Goal: Task Accomplishment & Management: Manage account settings

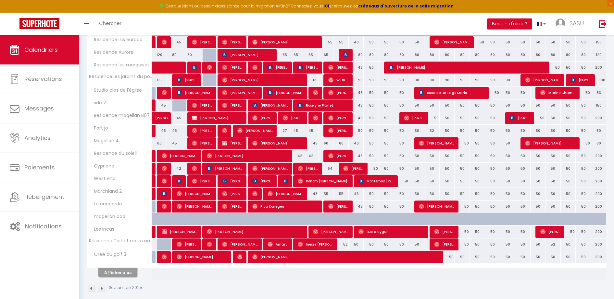
click at [106, 273] on button "Afficher plus" at bounding box center [117, 273] width 39 height 9
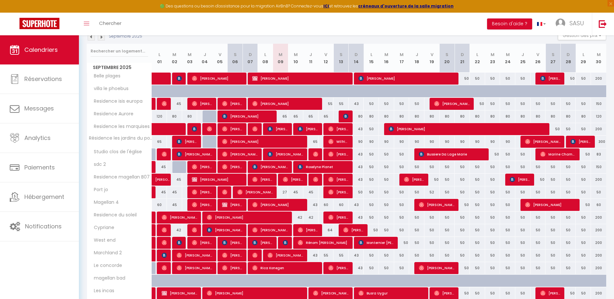
scroll to position [80, 0]
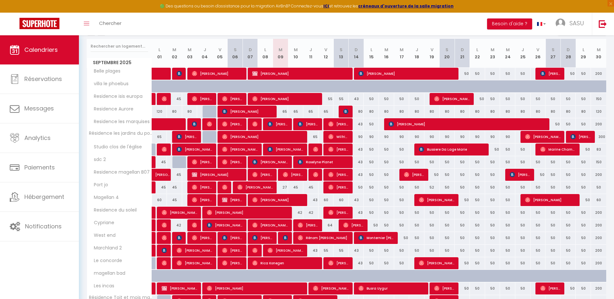
click at [299, 215] on div "42" at bounding box center [295, 213] width 15 height 12
type input "42"
type input "Mer 10 Septembre 2025"
type input "Jeu 11 Septembre 2025"
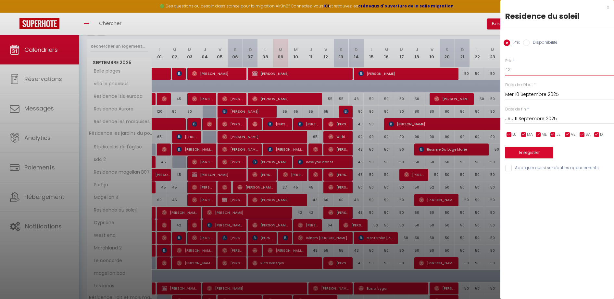
drag, startPoint x: 518, startPoint y: 71, endPoint x: 475, endPoint y: 73, distance: 43.5
click at [475, 73] on body "🟢 Des questions ou besoin d'assistance pour la migration AirBnB? Connectez-vous…" at bounding box center [307, 208] width 614 height 506
type input "39"
click at [522, 115] on input "Jeu 11 Septembre 2025" at bounding box center [559, 119] width 109 height 8
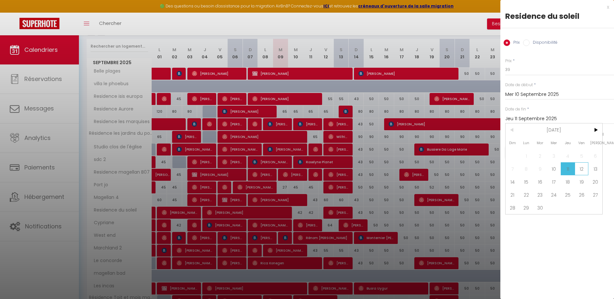
click at [579, 171] on span "12" at bounding box center [581, 169] width 14 height 13
type input "Ven 12 Septembre 2025"
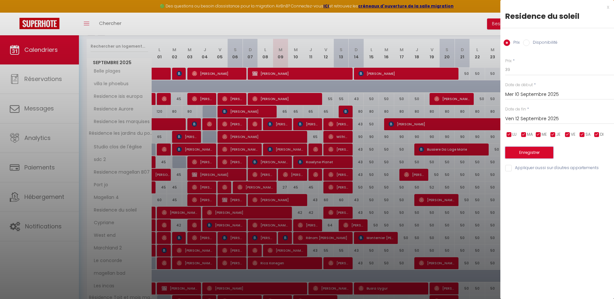
click at [539, 152] on button "Enregistrer" at bounding box center [529, 153] width 48 height 12
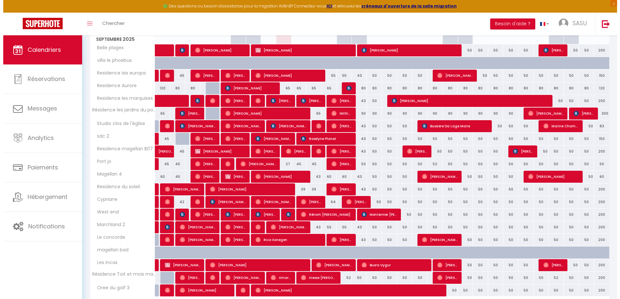
scroll to position [81, 0]
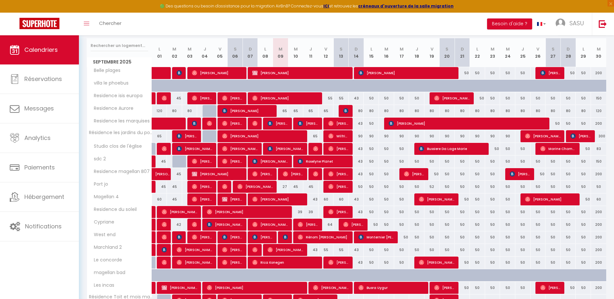
click at [371, 100] on div "50" at bounding box center [370, 98] width 15 height 12
type input "50"
type input "Lun 15 Septembre 2025"
type input "[DATE]"
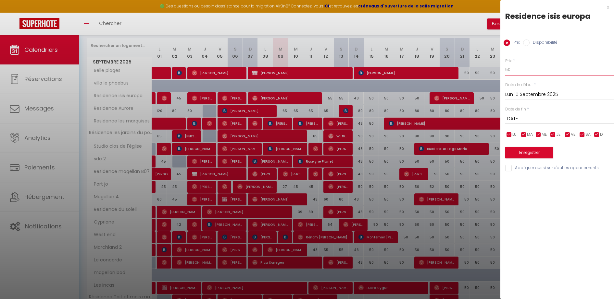
drag, startPoint x: 517, startPoint y: 68, endPoint x: 483, endPoint y: 68, distance: 33.7
click at [483, 68] on body "🟢 Des questions ou besoin d'assistance pour la migration AirBnB? Connectez-vous…" at bounding box center [307, 159] width 614 height 408
type input "45"
click at [545, 120] on input "[DATE]" at bounding box center [559, 119] width 109 height 8
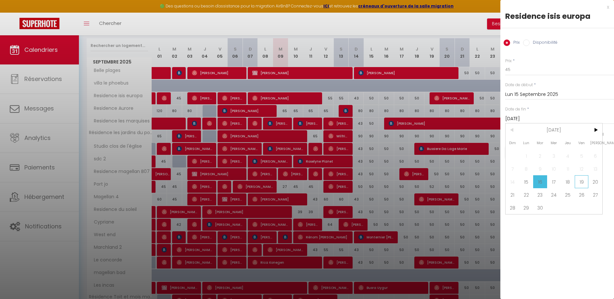
click at [579, 183] on span "19" at bounding box center [581, 182] width 14 height 13
type input "Ven 19 Septembre 2025"
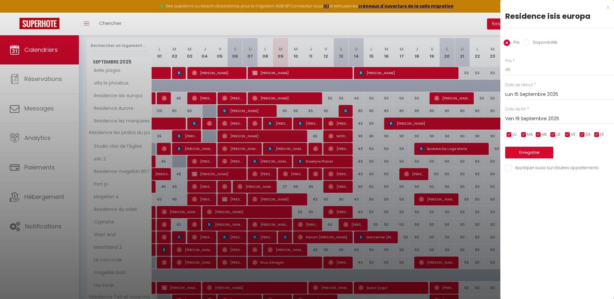
click at [511, 169] on input "Appliquer aussi sur d'autres appartements" at bounding box center [559, 168] width 109 height 6
checkbox input "true"
click at [567, 135] on input "checkbox" at bounding box center [567, 135] width 6 height 6
checkbox input "false"
click at [591, 138] on div "LU MA ME JE VE SA DI" at bounding box center [559, 135] width 117 height 8
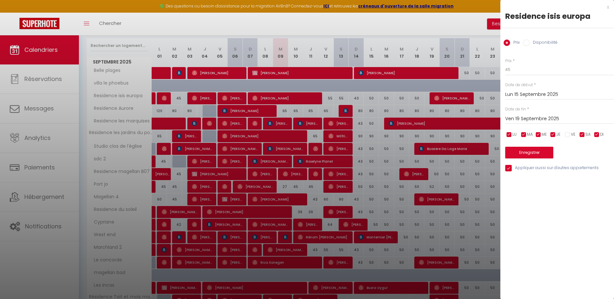
click at [591, 138] on div "LU MA ME JE VE SA DI" at bounding box center [559, 135] width 117 height 8
click at [584, 136] on input "checkbox" at bounding box center [581, 135] width 6 height 6
checkbox input "false"
click at [543, 121] on input "Ven 19 Septembre 2025" at bounding box center [559, 119] width 109 height 8
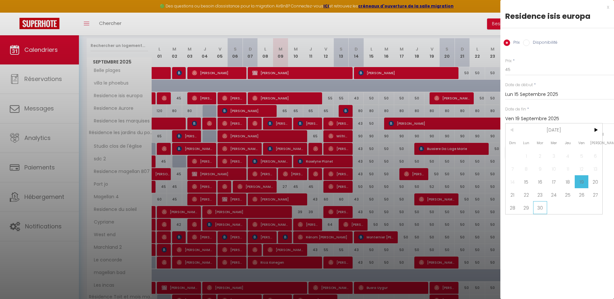
click at [538, 210] on span "30" at bounding box center [540, 207] width 14 height 13
type input "[DATE]"
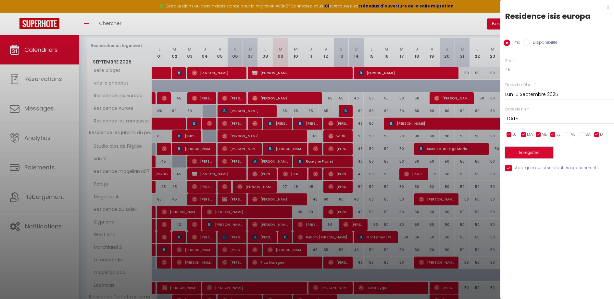
click at [528, 152] on button "Enregistrer" at bounding box center [529, 153] width 48 height 12
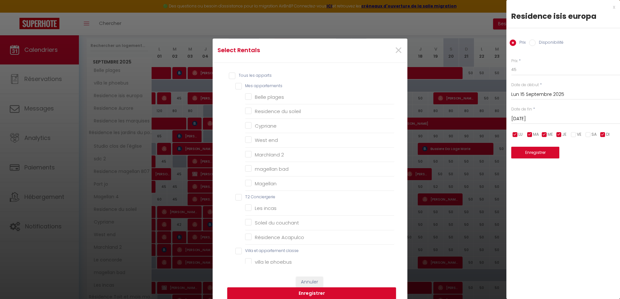
click at [252, 88] on appartements "Mes appartements" at bounding box center [314, 86] width 159 height 6
checkbox appartements "true"
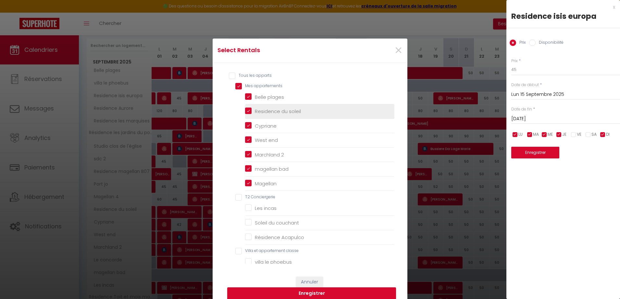
checkbox plages "true"
checkbox soleil "true"
checkbox input "true"
checkbox end "true"
checkbox 2 "true"
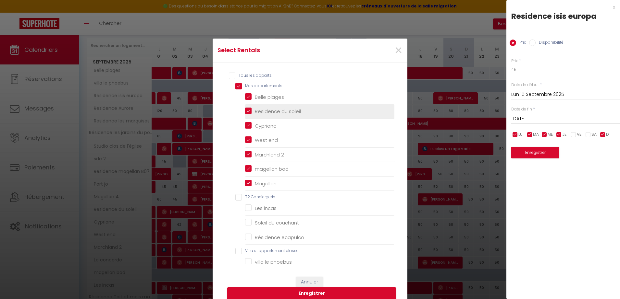
checkbox bad "true"
checkbox input "true"
checkbox Conciergerie "false"
checkbox incas "false"
checkbox couchant "false"
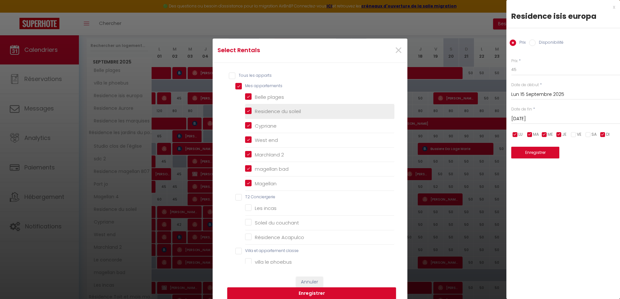
checkbox Acapulco "false"
checkbox classe "false"
checkbox phoebus "false"
checkbox ponant "false"
checkbox Aurore "false"
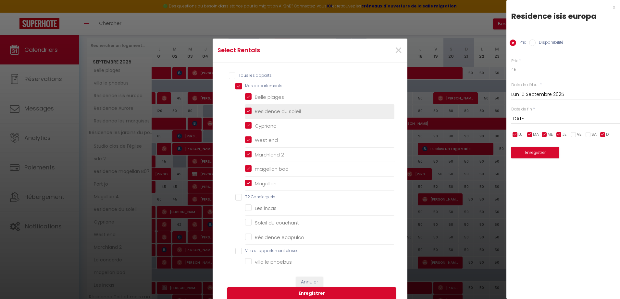
checkbox golf "false"
checkbox pers "false"
checkbox marquises "false"
checkbox l\'église "false"
checkbox 2 "false"
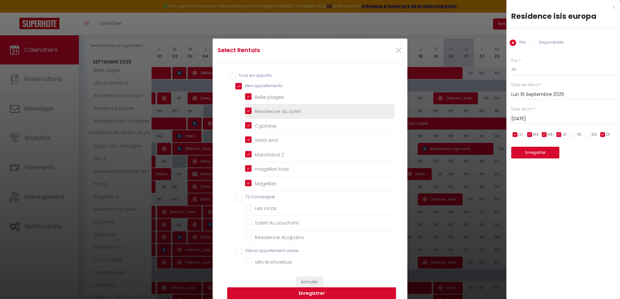
checkbox B07 "false"
checkbox concorde "false"
checkbox 3 "false"
checkbox magellan "false"
checkbox land "false"
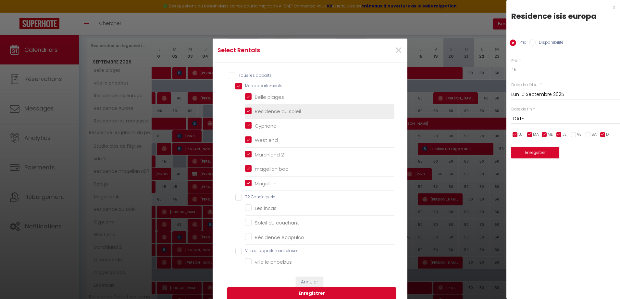
checkbox fleuri "false"
checkbox pers "false"
checkbox beaulieu "false"
checkbox pacific "false"
checkbox input "false"
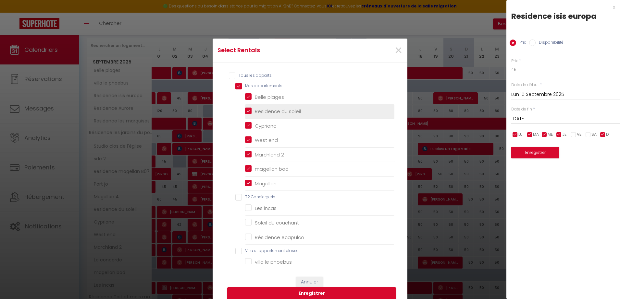
checkbox jo "false"
checkbox · "false"
checkbox input "false"
checkbox 4 "false"
click at [246, 195] on Conciergerie "T2 Conciergerie" at bounding box center [314, 197] width 159 height 6
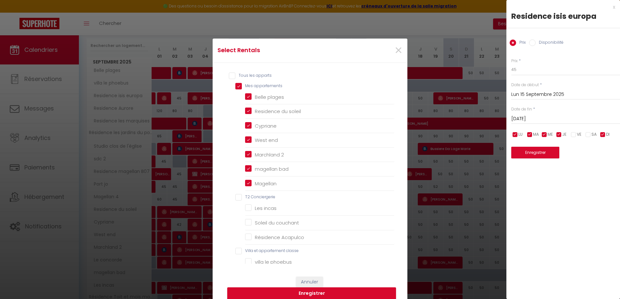
checkbox Conciergerie "true"
checkbox incas "true"
checkbox couchant "true"
checkbox Acapulco "true"
checkbox classe "false"
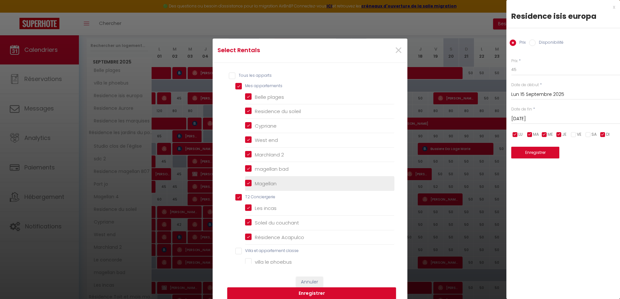
checkbox phoebus "false"
checkbox ponant "false"
checkbox Aurore "false"
checkbox golf "false"
checkbox pers "false"
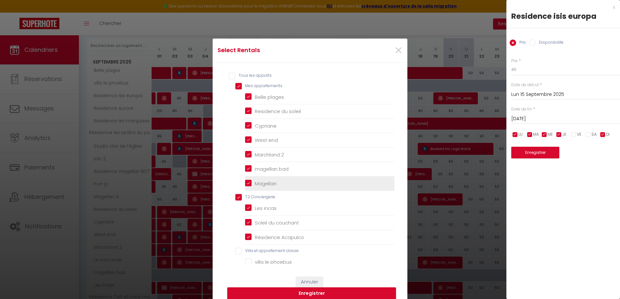
checkbox marquises "false"
checkbox l\'église "false"
checkbox 2 "false"
checkbox B07 "false"
checkbox concorde "false"
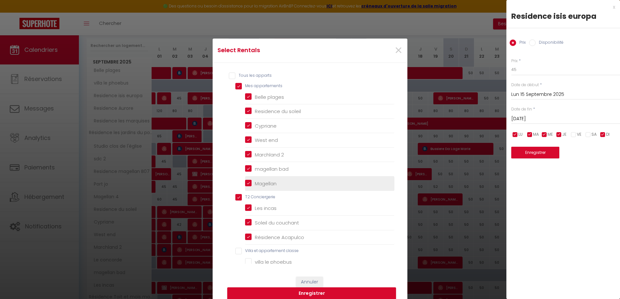
checkbox 3 "false"
checkbox magellan "false"
checkbox land "false"
checkbox fleuri "false"
checkbox pers "false"
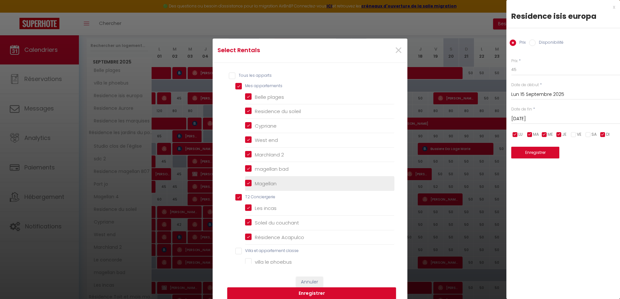
checkbox beaulieu "false"
checkbox pacific "false"
checkbox input "false"
checkbox jo "false"
checkbox · "false"
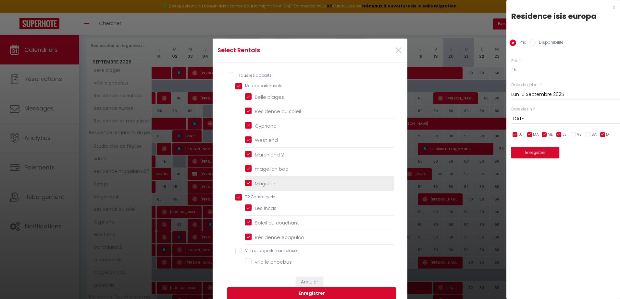
checkbox input "false"
checkbox 4 "false"
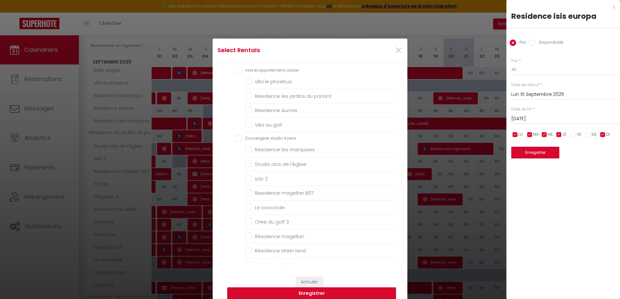
scroll to position [198, 0]
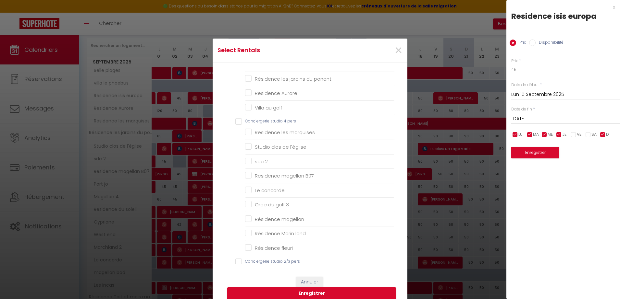
click at [283, 122] on pers "Conciergerie studio 4 pers" at bounding box center [314, 121] width 159 height 6
checkbox pers "true"
checkbox classe "false"
checkbox phoebus "false"
checkbox ponant "false"
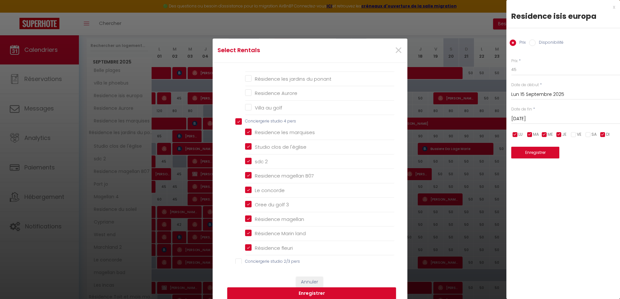
checkbox Aurore "false"
checkbox golf "false"
checkbox marquises "true"
checkbox l\'église "true"
checkbox 2 "true"
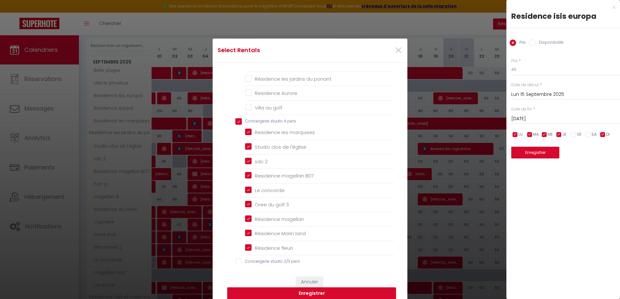
checkbox B07 "true"
checkbox concorde "true"
checkbox 3 "true"
checkbox magellan "true"
checkbox land "true"
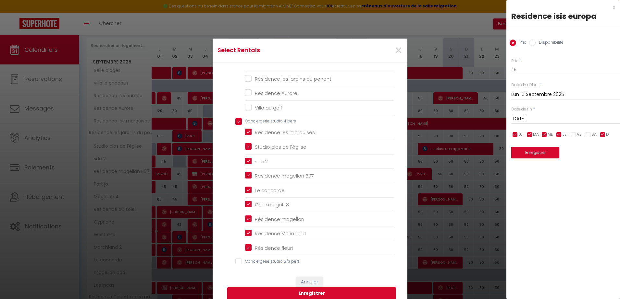
checkbox fleuri "true"
checkbox pers "false"
checkbox beaulieu "false"
checkbox pacific "false"
checkbox input "false"
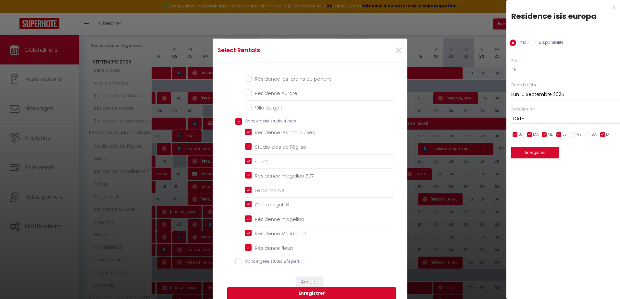
checkbox jo "false"
checkbox · "false"
checkbox input "false"
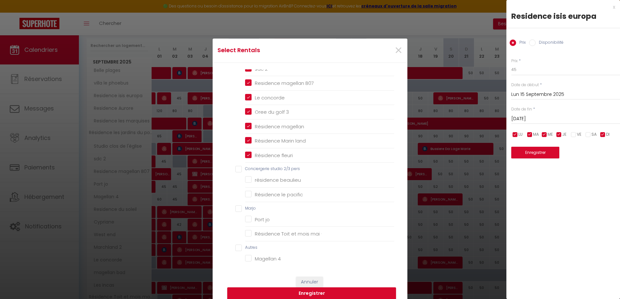
scroll to position [296, 0]
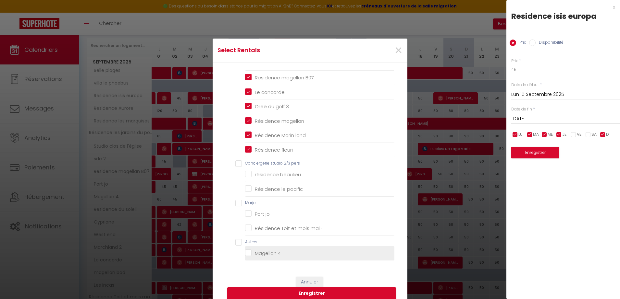
click at [249, 253] on 4 "Magellan 4" at bounding box center [319, 253] width 149 height 6
checkbox 4 "true"
checkbox phoebus "false"
checkbox ponant "false"
checkbox Aurore "false"
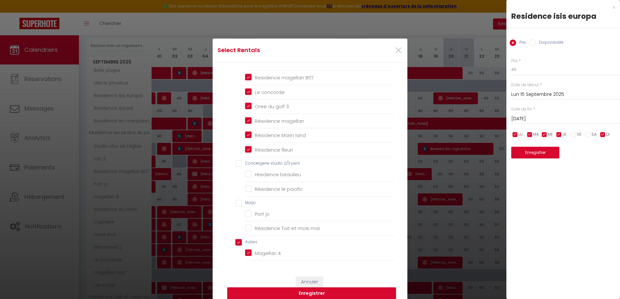
checkbox golf "false"
checkbox beaulieu "false"
checkbox pacific "false"
checkbox jo "false"
checkbox · "false"
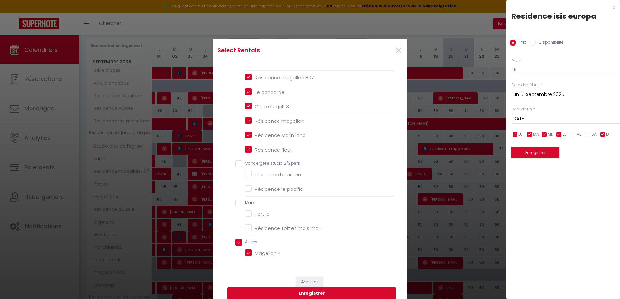
checkbox input "true"
click at [314, 295] on button "Enregistrer" at bounding box center [311, 294] width 169 height 12
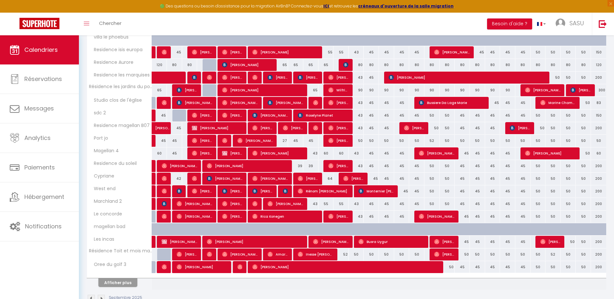
scroll to position [128, 0]
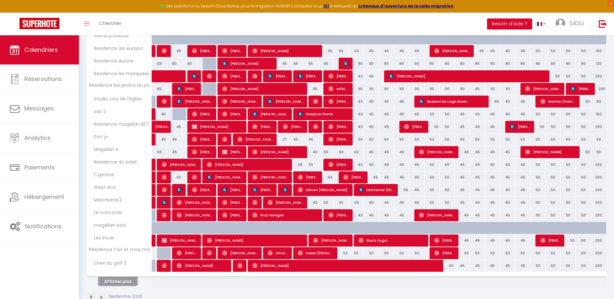
click at [129, 284] on button "Afficher plus" at bounding box center [117, 281] width 39 height 9
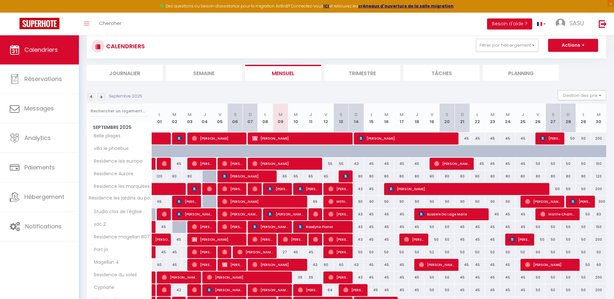
scroll to position [242, 0]
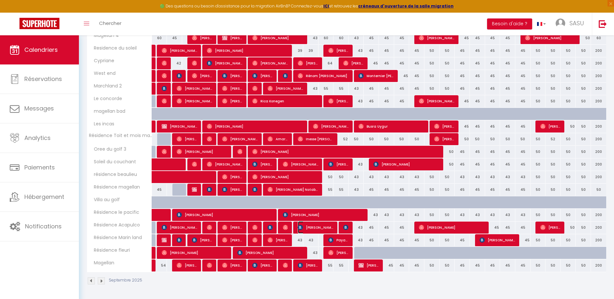
click at [312, 225] on span "[PERSON_NAME]" at bounding box center [316, 228] width 36 height 12
select select "OK"
select select "0"
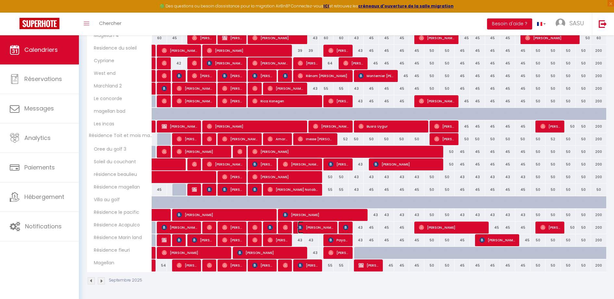
select select "1"
select select
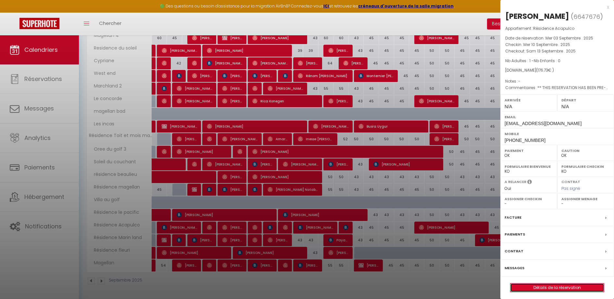
click at [543, 287] on link "Détails de la réservation" at bounding box center [556, 288] width 93 height 8
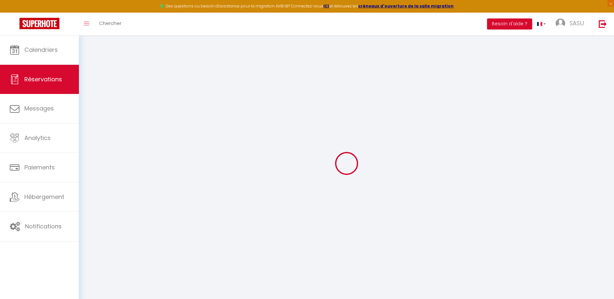
type input "Mariluz"
type input "Barrero"
type input "[EMAIL_ADDRESS][DOMAIN_NAME]"
type input "[PHONE_NUMBER]"
type input "."
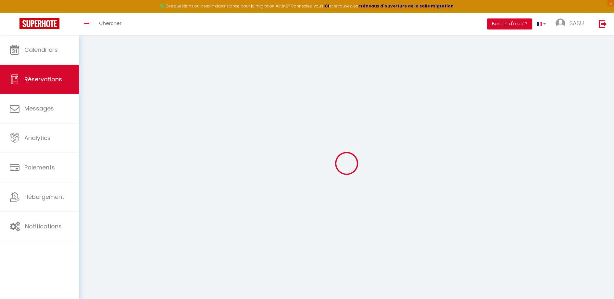
select select "ES"
type input "24.88"
type input "2.4699999999999998"
select select "48213"
select select "1"
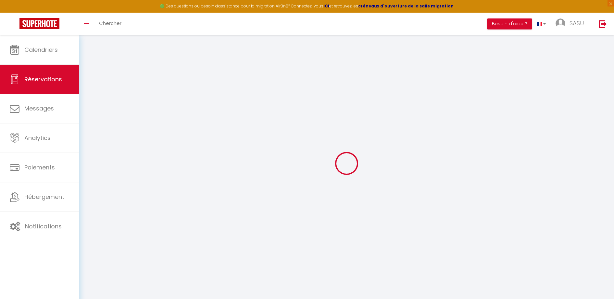
select select
type input "1"
select select "12"
select select "15"
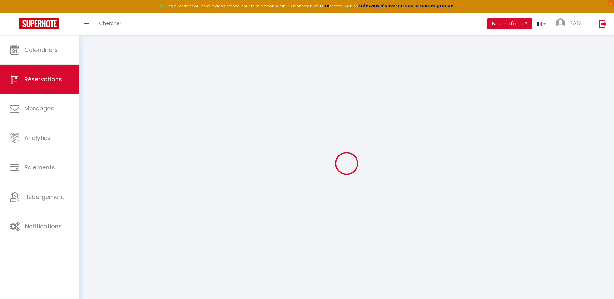
type input "165.87"
checkbox input "false"
type input "0"
select select "2"
type input "18"
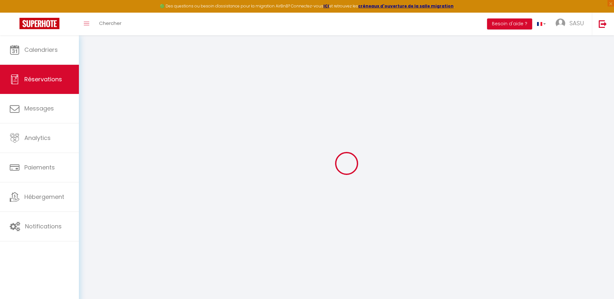
type input "0"
select select
checkbox input "false"
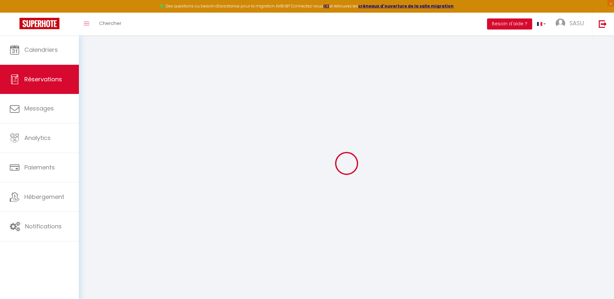
select select
checkbox input "false"
select select
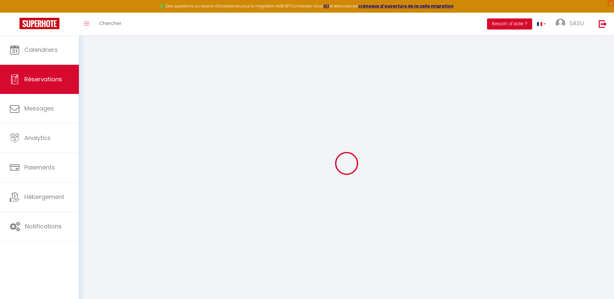
checkbox input "false"
type textarea "** THIS RESERVATION HAS BEEN PRE-PAID ** Reservation has a cancellation grace p…"
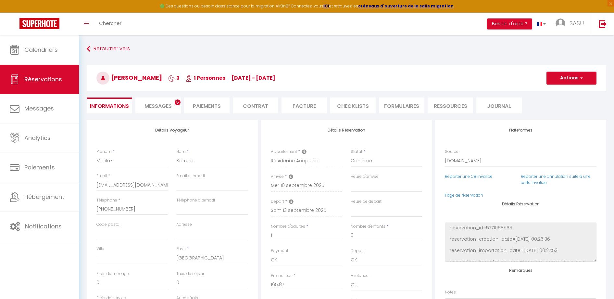
type input "10.86"
select select
checkbox input "false"
select select
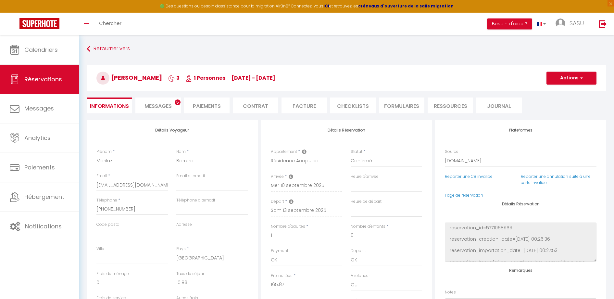
select select
click at [166, 103] on span "Messages" at bounding box center [157, 106] width 27 height 7
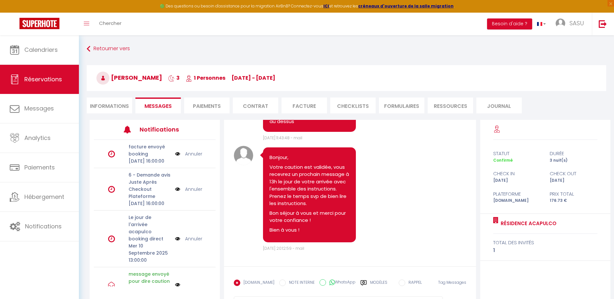
scroll to position [35, 0]
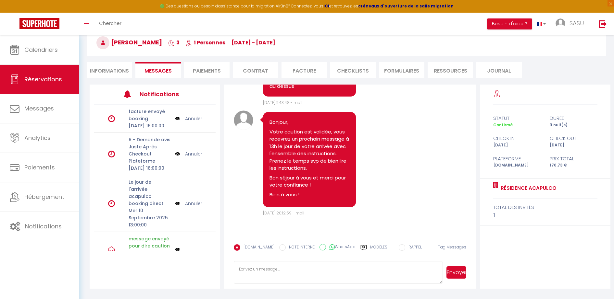
click at [370, 250] on label "Modèles" at bounding box center [378, 250] width 17 height 11
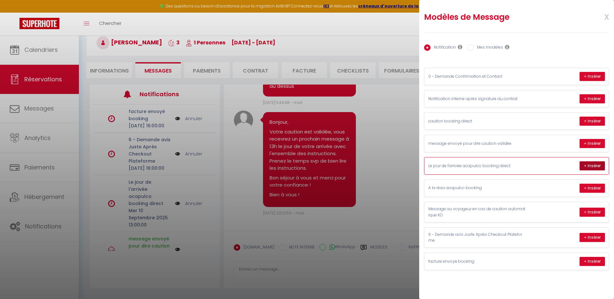
click at [590, 163] on button "+ Insérer" at bounding box center [591, 166] width 25 height 9
type textarea "Loremip Dolorsi, Ametcon adipi elitsed doei t incididuntu labo etdol magn al en…"
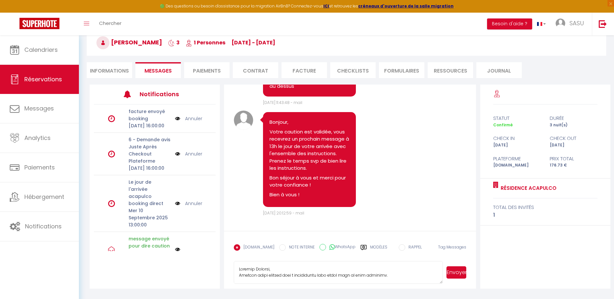
click at [249, 269] on textarea at bounding box center [338, 272] width 209 height 23
click at [114, 74] on li "Informations" at bounding box center [109, 70] width 45 height 16
select select
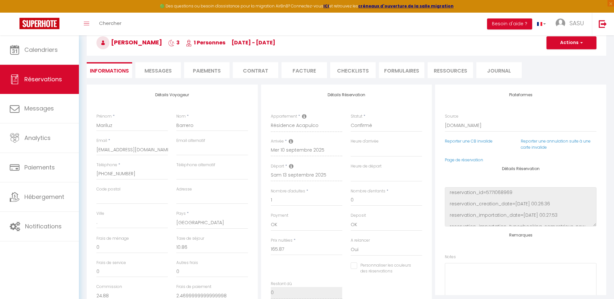
select select
checkbox input "false"
select select
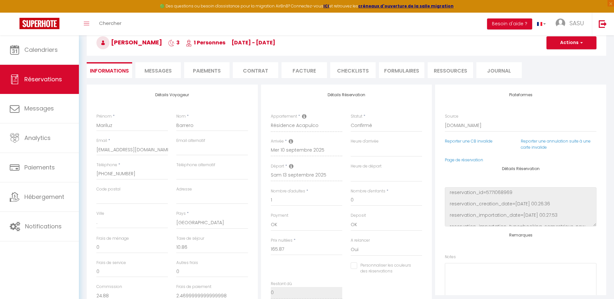
checkbox input "false"
select select
checkbox input "false"
select select
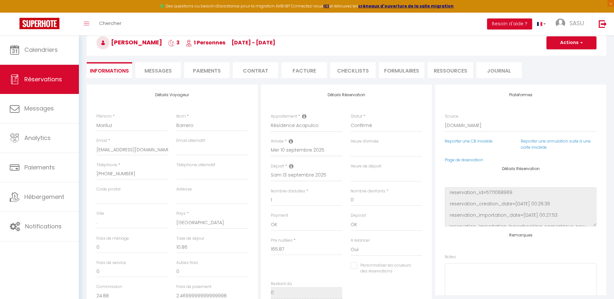
select select
checkbox input "false"
select select
checkbox input "false"
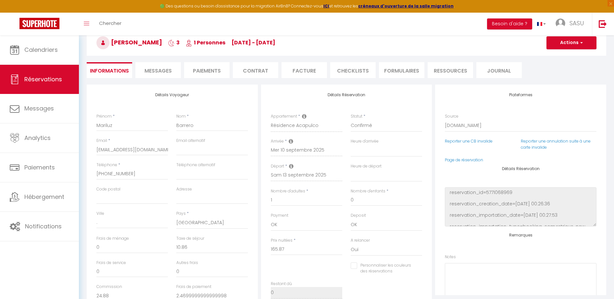
select select
checkbox input "false"
select select
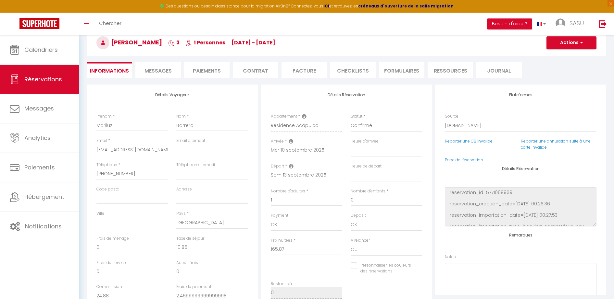
checkbox input "false"
select select
checkbox input "false"
select select
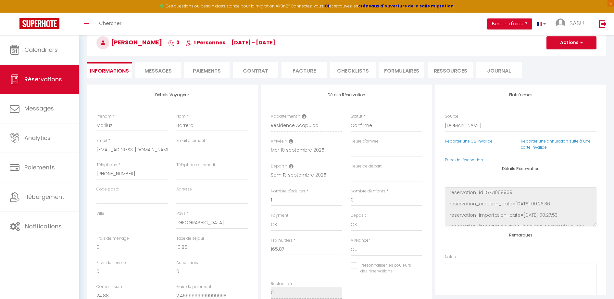
select select
checkbox input "false"
click at [172, 69] on li "Messages" at bounding box center [157, 70] width 45 height 16
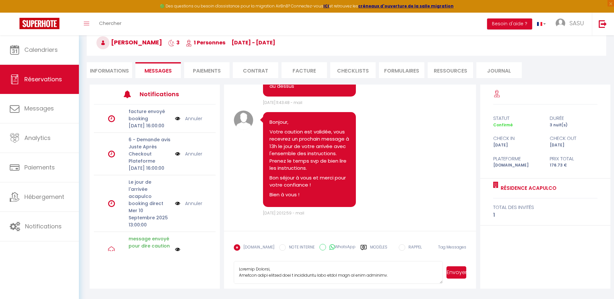
drag, startPoint x: 384, startPoint y: 274, endPoint x: 213, endPoint y: 236, distance: 175.1
click at [213, 236] on div "Notifications facture envoyé booking [DATE] 16:00:00 Annuler 6 - Demande avis J…" at bounding box center [350, 187] width 520 height 204
paste textarea "Lore Ipsumdo, Sitame consecte ad elitseddoei. Tem incididun utlab et doloremagn…"
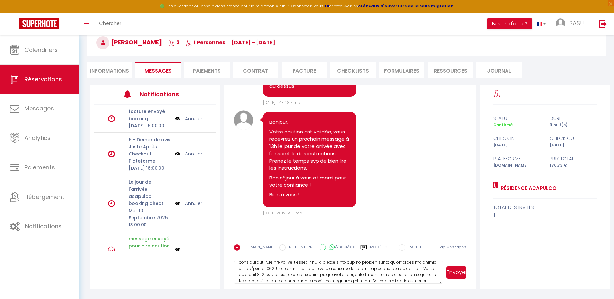
type textarea "Lore Ipsumdo, Sitame consecte ad elitseddoei. Tem incididun utlab et doloremagn…"
click at [461, 274] on button "Envoyer" at bounding box center [456, 273] width 20 height 12
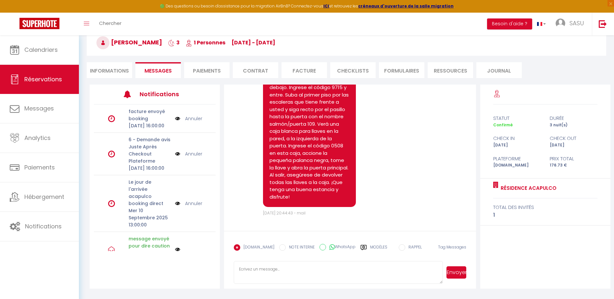
scroll to position [2488, 0]
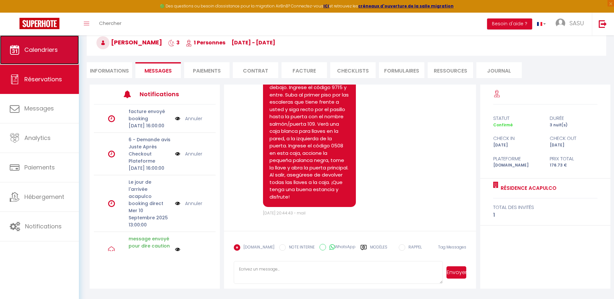
click at [52, 55] on link "Calendriers" at bounding box center [39, 49] width 79 height 29
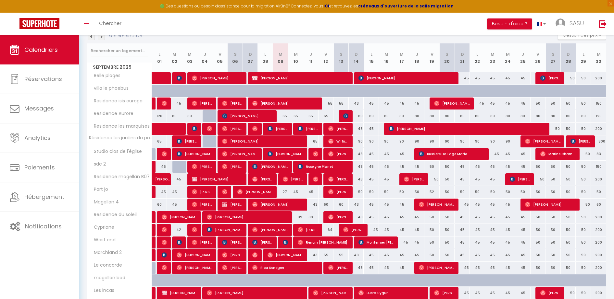
scroll to position [144, 0]
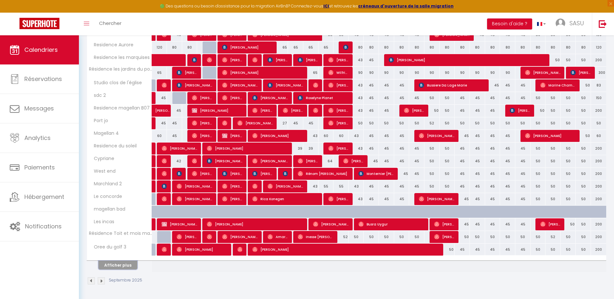
click at [121, 263] on button "Afficher plus" at bounding box center [117, 265] width 39 height 9
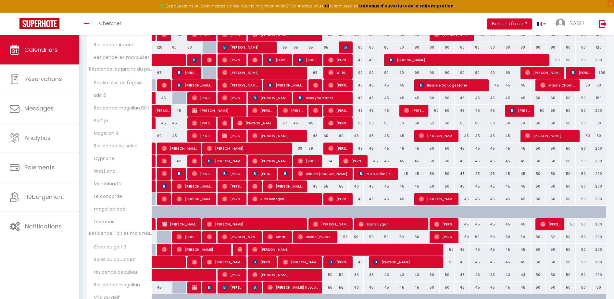
drag, startPoint x: 612, startPoint y: 169, endPoint x: 613, endPoint y: 157, distance: 12.1
click at [613, 157] on div "CALENDRIERS Filtrer par hébergement Mes appartements [GEOGRAPHIC_DATA] Residenc…" at bounding box center [346, 144] width 535 height 506
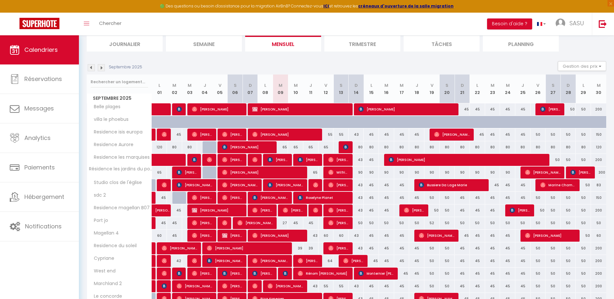
scroll to position [0, 0]
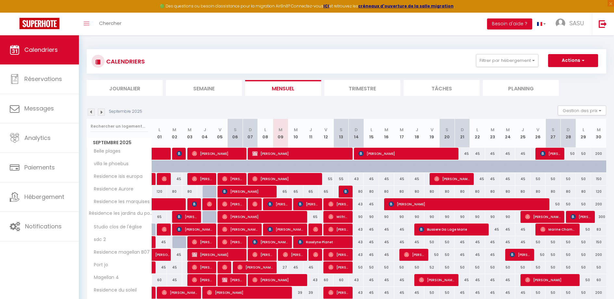
click at [239, 29] on div "Toggle menubar Chercher BUTTON Besoin d'aide ? SASU Paramètres Équipe" at bounding box center [328, 24] width 562 height 23
